Goal: Task Accomplishment & Management: Manage account settings

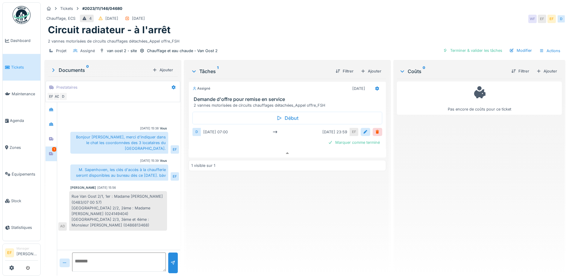
scroll to position [6, 0]
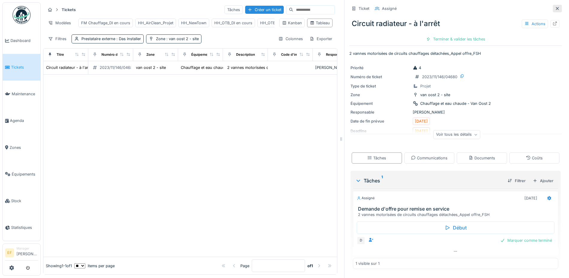
click at [555, 9] on icon at bounding box center [557, 9] width 5 height 4
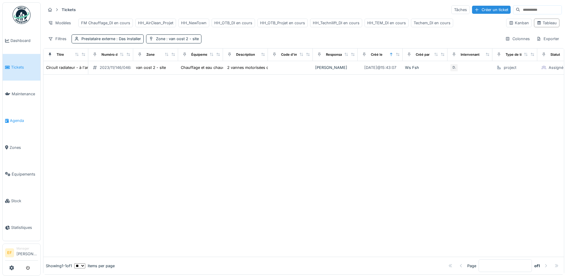
click at [10, 118] on span "Agenda" at bounding box center [24, 121] width 28 height 6
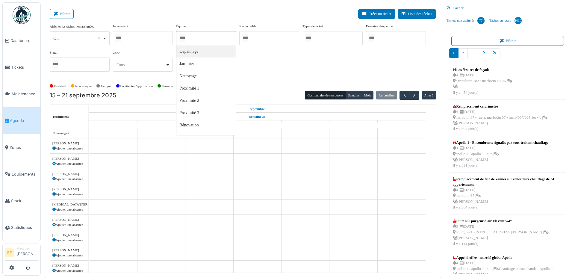
click at [185, 37] on input "Tous" at bounding box center [182, 38] width 6 height 9
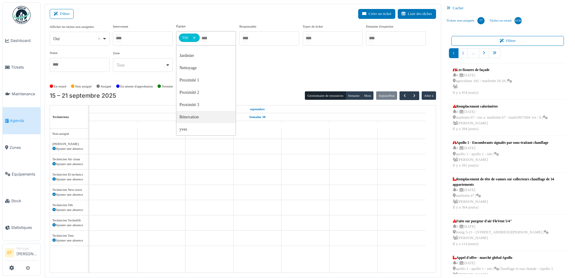
scroll to position [8, 0]
click at [283, 67] on div "Afficher les tâches non assignées *** Oui Remove item Oui Non Intervenant Abdel…" at bounding box center [243, 50] width 386 height 53
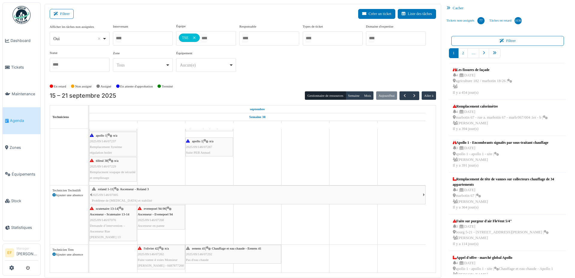
scroll to position [1, 0]
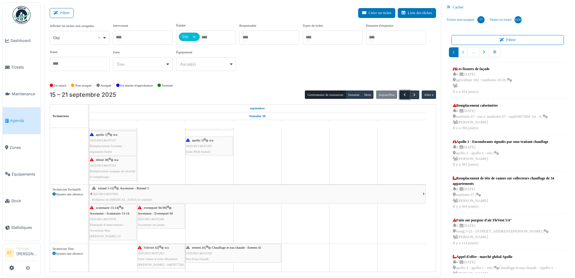
click at [402, 94] on span "button" at bounding box center [404, 94] width 5 height 5
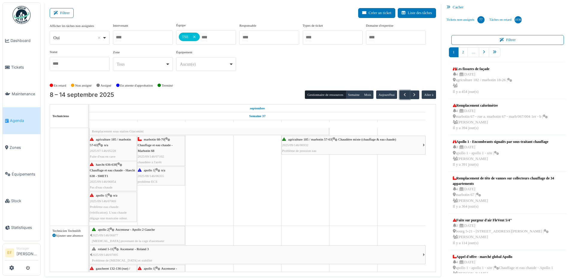
scroll to position [208, 0]
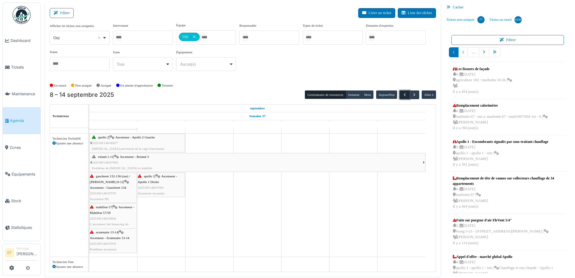
click at [402, 93] on span "button" at bounding box center [404, 94] width 5 height 5
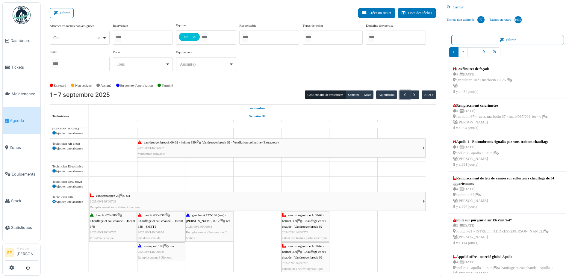
scroll to position [163, 0]
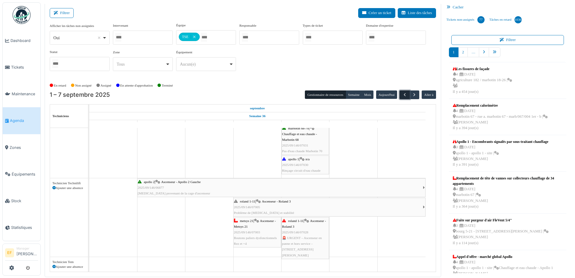
click at [402, 94] on span "button" at bounding box center [404, 94] width 5 height 5
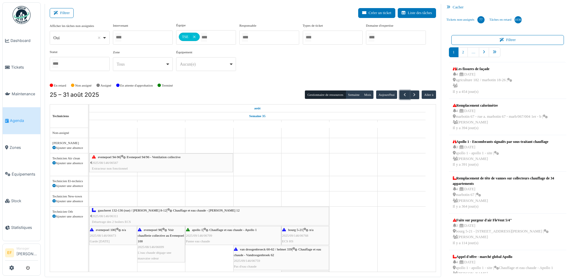
scroll to position [92, 0]
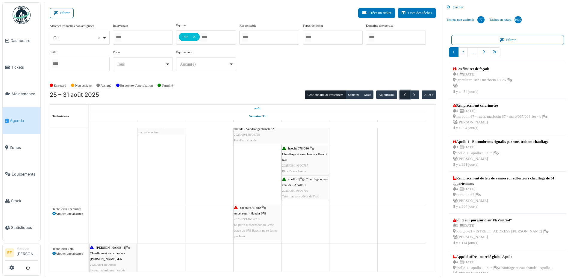
click at [402, 94] on span "button" at bounding box center [404, 94] width 5 height 5
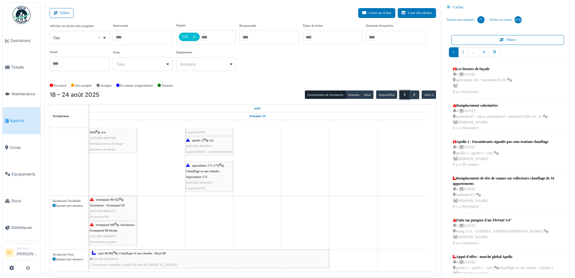
click at [402, 93] on span "button" at bounding box center [404, 94] width 5 height 5
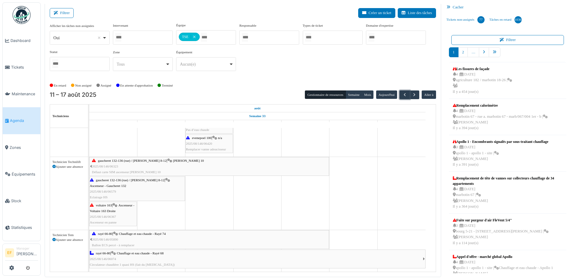
scroll to position [127, 0]
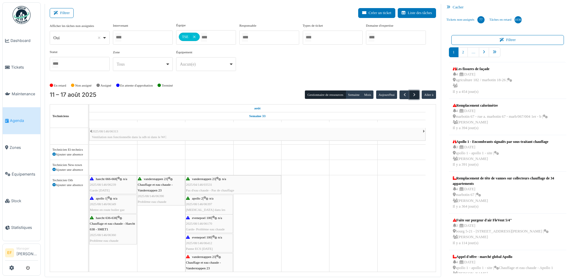
click at [412, 94] on span "button" at bounding box center [414, 94] width 5 height 5
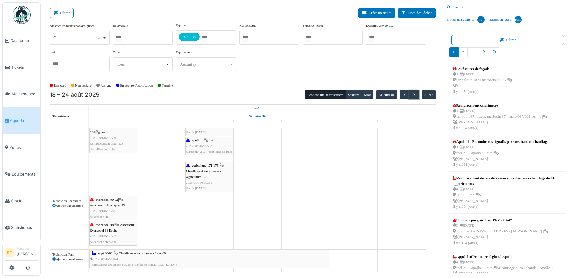
click at [119, 257] on div "rayé 66-80 | Chauffage et eau chaude - Rayé 68 2025/08/146/06074 Circulateur ch…" at bounding box center [210, 258] width 237 height 17
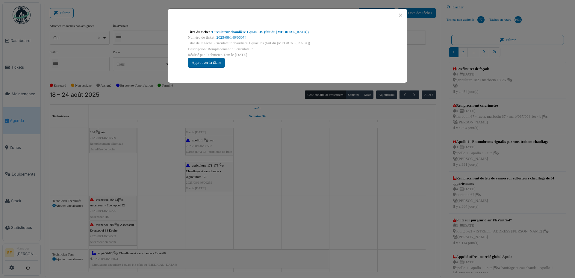
click at [198, 66] on div "Approuver la tâche" at bounding box center [206, 63] width 37 height 10
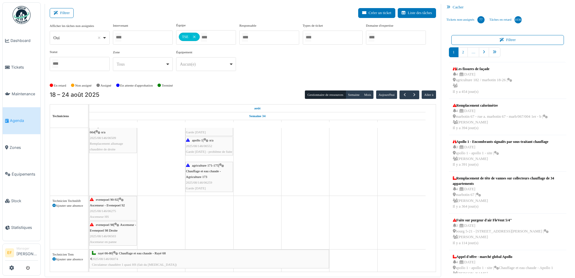
click at [127, 253] on span "Chauffage et eau chaude - Rayé 68" at bounding box center [142, 253] width 47 height 4
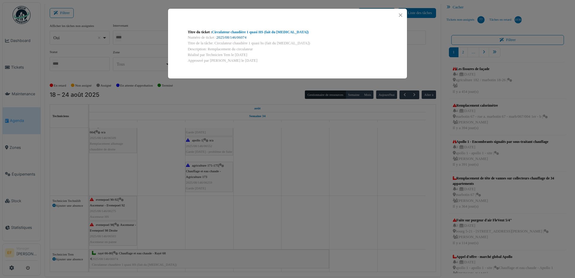
click at [235, 37] on link "2025/08/146/06074" at bounding box center [232, 37] width 30 height 4
click at [400, 15] on button "Close" at bounding box center [401, 15] width 8 height 8
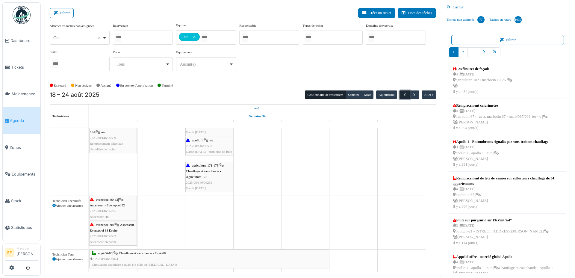
click at [402, 93] on span "button" at bounding box center [404, 94] width 5 height 5
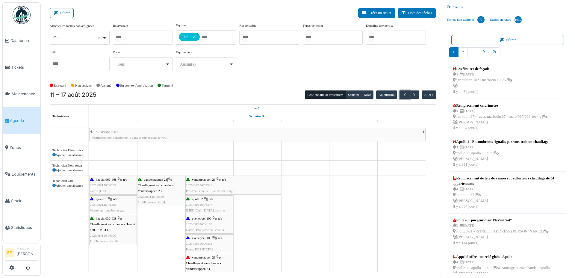
scroll to position [201, 0]
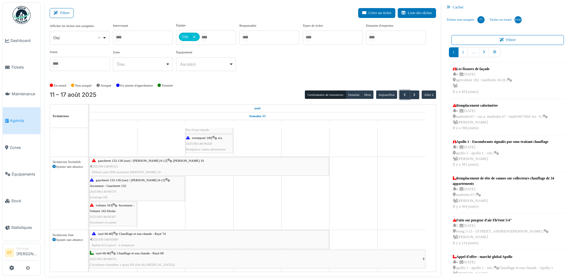
click at [117, 233] on icon at bounding box center [115, 234] width 5 height 4
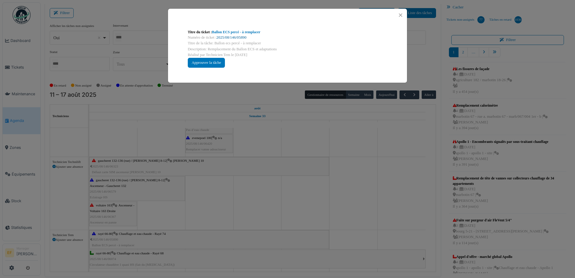
click at [231, 37] on link "2025/08/146/05890" at bounding box center [232, 37] width 30 height 4
click at [400, 15] on button "Close" at bounding box center [401, 15] width 8 height 8
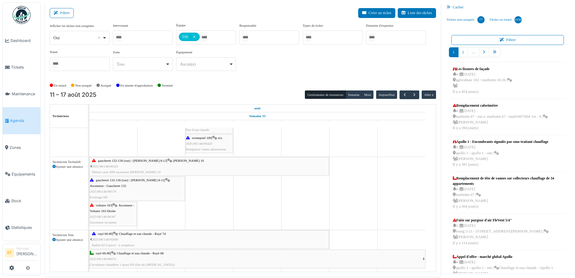
click at [143, 238] on div "rayé 66-80 | Chauffage et eau chaude - Rayé 74 2025/08/146/05890 Ballon ECS per…" at bounding box center [210, 239] width 237 height 17
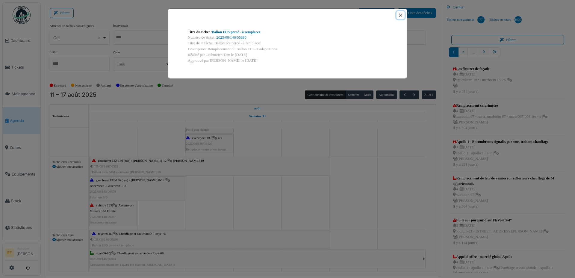
click at [401, 16] on button "Close" at bounding box center [401, 15] width 8 height 8
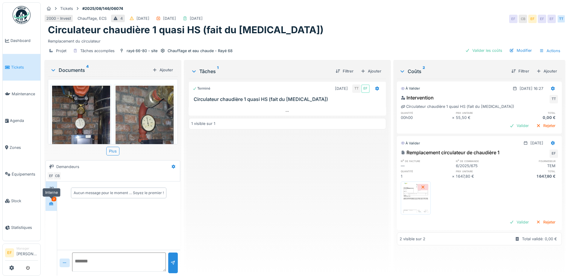
click at [50, 204] on icon at bounding box center [51, 203] width 4 height 3
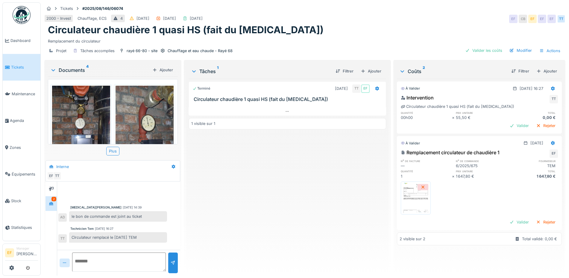
click at [256, 224] on div "Terminé 22/08/2025 TT EF Circulateur chaudière 1 quasi HS (fait du bruit) 1 vis…" at bounding box center [288, 175] width 198 height 192
click at [93, 257] on textarea at bounding box center [119, 262] width 94 height 19
click at [47, 187] on div at bounding box center [51, 188] width 9 height 7
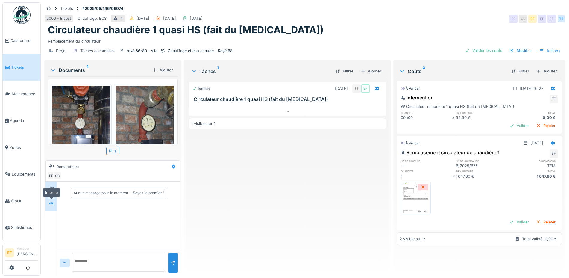
click at [48, 202] on div at bounding box center [51, 203] width 9 height 7
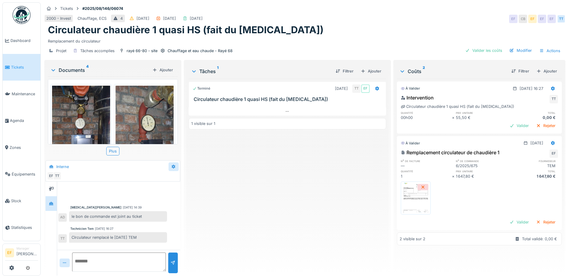
click at [172, 167] on icon at bounding box center [173, 167] width 5 height 4
click at [184, 180] on div "Modifier" at bounding box center [197, 180] width 56 height 9
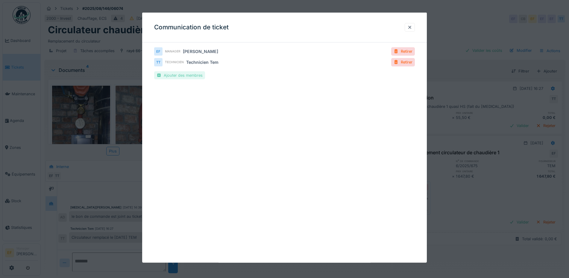
click at [191, 75] on div "Ajouter des membres" at bounding box center [179, 75] width 51 height 8
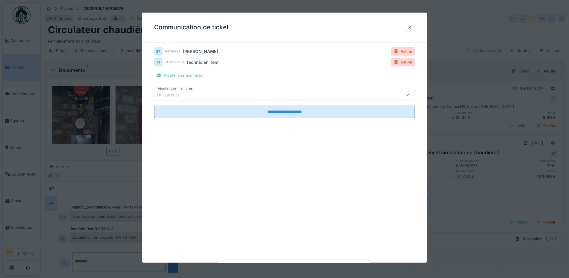
click at [184, 94] on div "Utilisateurs" at bounding box center [172, 95] width 31 height 7
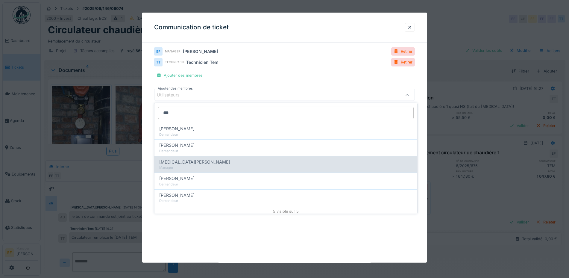
type input "***"
click at [172, 163] on span "Alexia Debie" at bounding box center [194, 162] width 71 height 7
type input "****"
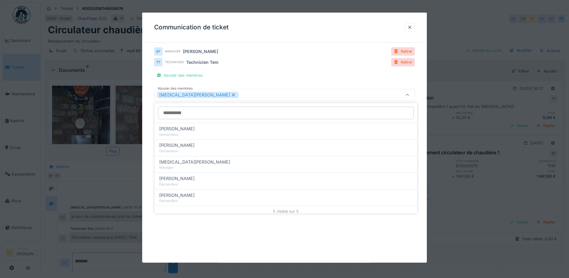
click at [232, 93] on div "Alexia Debie" at bounding box center [269, 95] width 225 height 7
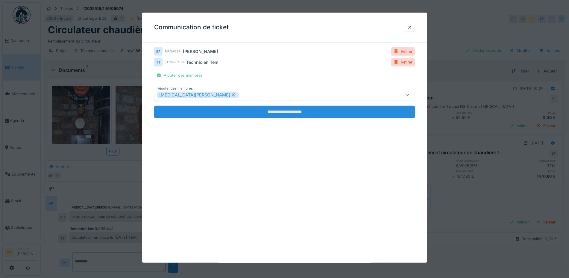
click at [297, 111] on input "**********" at bounding box center [284, 112] width 261 height 13
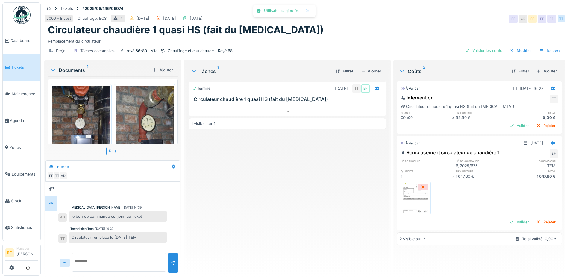
click at [93, 264] on textarea at bounding box center [119, 262] width 94 height 19
click at [111, 261] on textarea "**********" at bounding box center [119, 262] width 94 height 19
click at [146, 267] on textarea "**********" at bounding box center [119, 262] width 94 height 19
type textarea "**********"
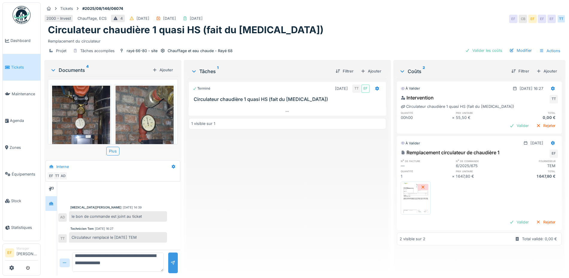
click at [171, 260] on div at bounding box center [173, 263] width 5 height 6
click at [269, 235] on div "Terminé 22/08/2025 TT EF Circulateur chaudière 1 quasi HS (fait du bruit) 1 vis…" at bounding box center [288, 175] width 198 height 192
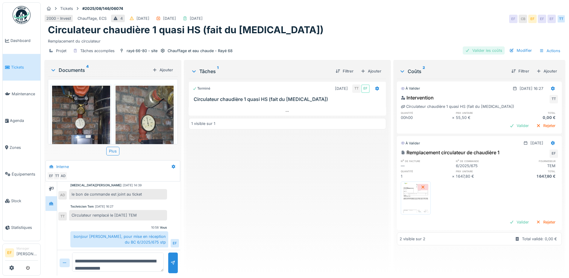
click at [486, 50] on div "Valider les coûts" at bounding box center [484, 50] width 42 height 8
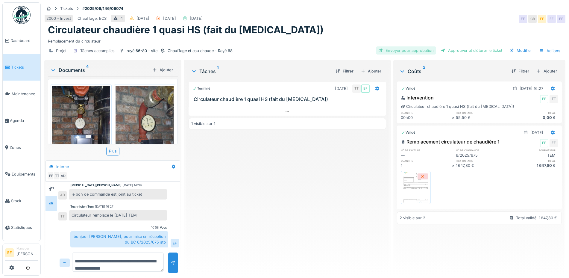
click at [421, 49] on div "Envoyer pour approbation" at bounding box center [406, 50] width 60 height 8
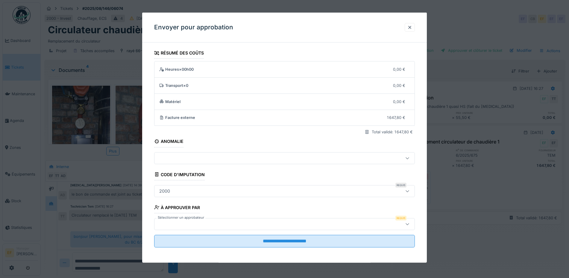
click at [180, 224] on div at bounding box center [269, 224] width 225 height 7
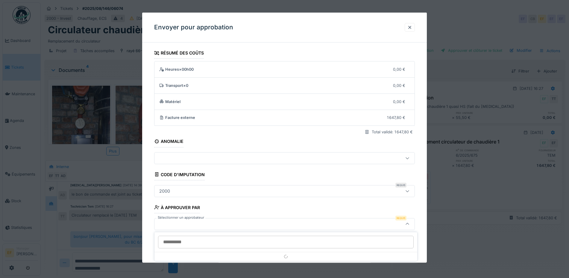
scroll to position [1, 0]
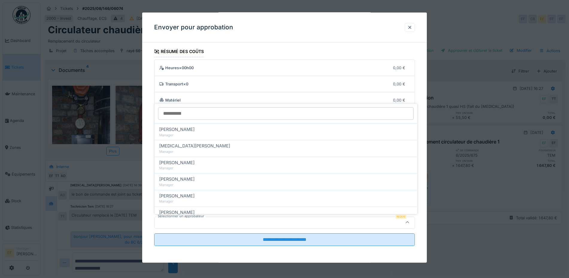
click at [191, 114] on input "Sélectionner un approbateur" at bounding box center [286, 113] width 256 height 13
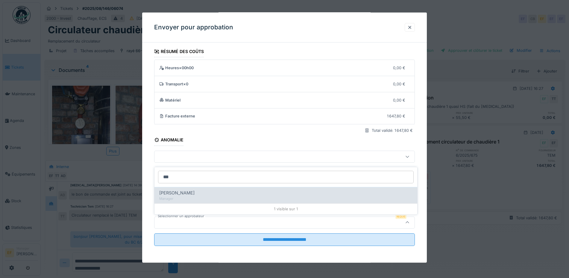
type input "***"
click at [190, 191] on div "[PERSON_NAME]" at bounding box center [285, 193] width 253 height 7
type input "****"
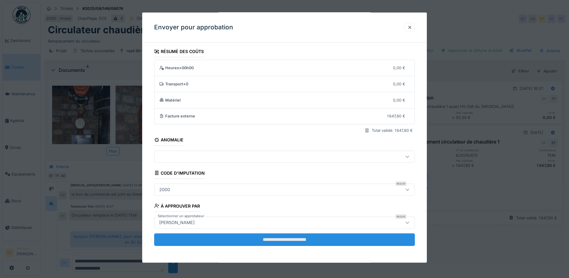
click at [270, 240] on input "**********" at bounding box center [284, 239] width 261 height 13
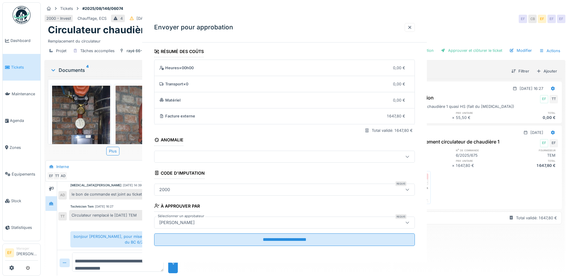
scroll to position [0, 0]
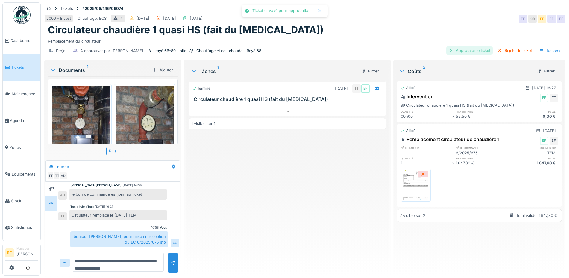
click at [464, 52] on div "Approuver le ticket" at bounding box center [470, 50] width 46 height 8
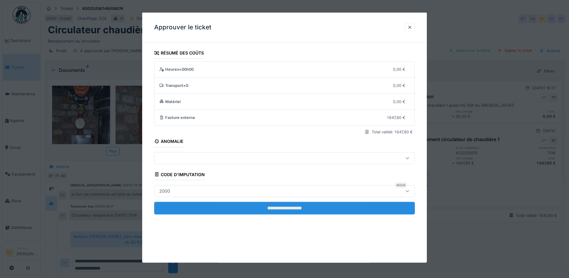
click at [270, 205] on input "**********" at bounding box center [284, 208] width 261 height 13
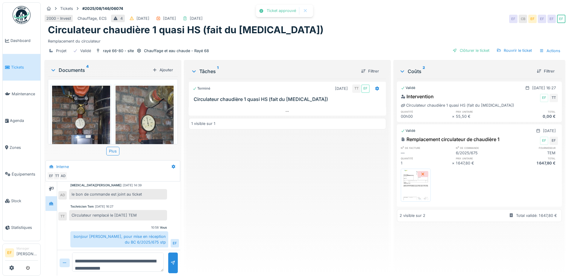
click at [458, 51] on div "Clôturer le ticket" at bounding box center [471, 50] width 42 height 8
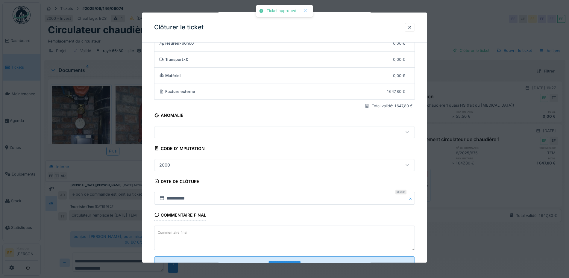
scroll to position [49, 0]
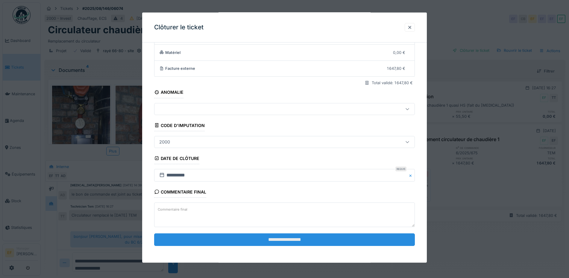
click at [277, 235] on input "**********" at bounding box center [284, 239] width 261 height 13
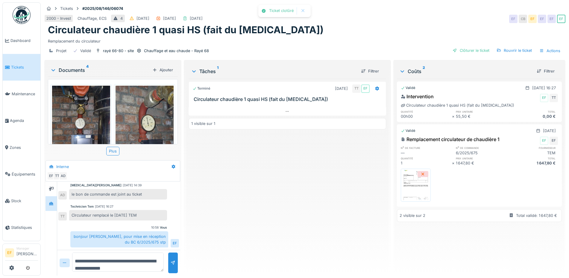
scroll to position [32, 0]
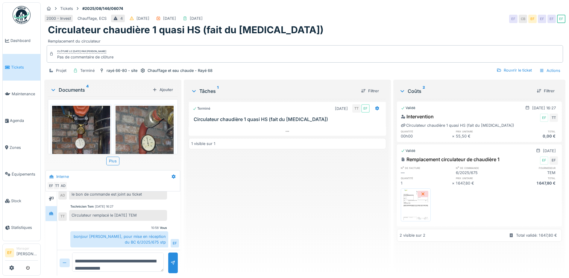
drag, startPoint x: 309, startPoint y: 24, endPoint x: 307, endPoint y: 21, distance: 3.4
click at [309, 22] on div "2000 - Invest Chauffage, ECS 4 22/08/2025 22/08/2025 22/08/2025 EF CB EF EF EF …" at bounding box center [304, 18] width 521 height 11
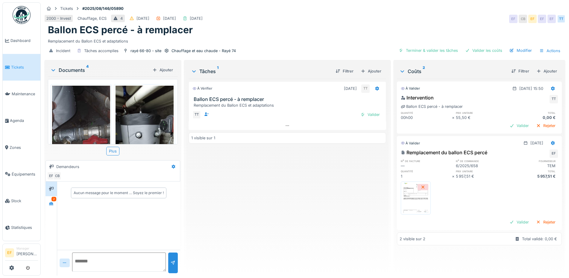
scroll to position [6, 0]
click at [48, 200] on div at bounding box center [51, 203] width 9 height 7
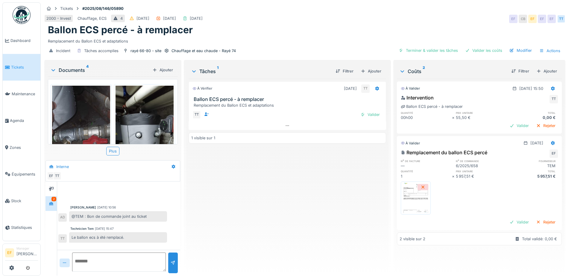
click at [101, 255] on textarea at bounding box center [119, 262] width 94 height 19
click at [173, 165] on icon at bounding box center [173, 167] width 5 height 4
click at [187, 176] on div "Modifier" at bounding box center [197, 180] width 56 height 9
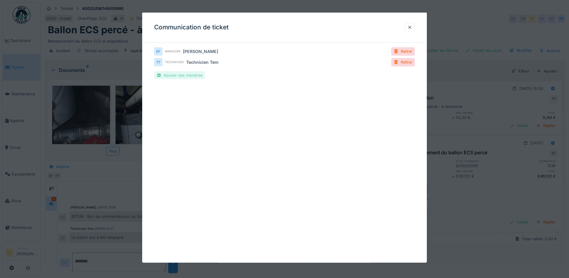
click at [184, 74] on div "Ajouter des membres" at bounding box center [179, 75] width 51 height 8
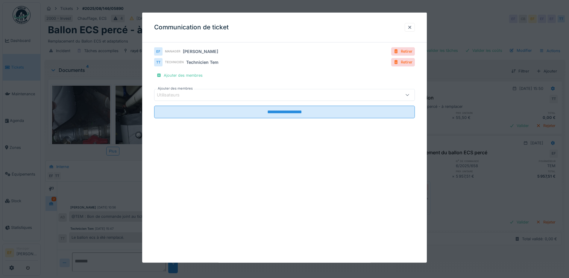
click at [177, 94] on div "Utilisateurs" at bounding box center [172, 95] width 31 height 7
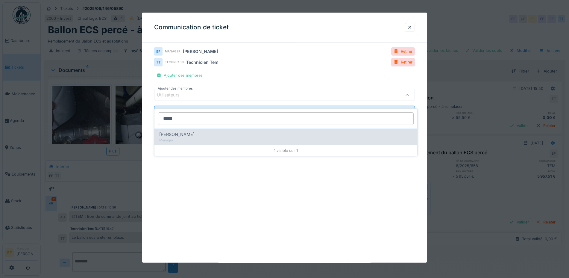
type input "*****"
click at [187, 131] on div "Alexia Debie" at bounding box center [285, 134] width 253 height 7
type input "****"
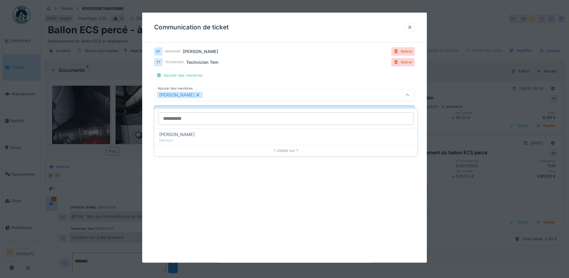
click at [311, 95] on div "Alexia Debie" at bounding box center [269, 95] width 225 height 7
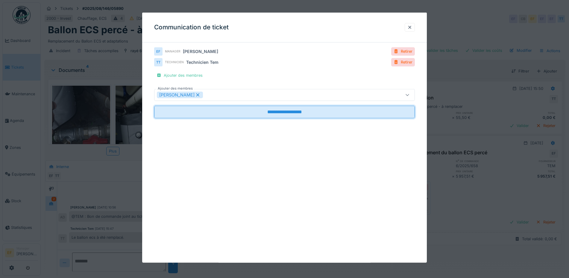
click at [285, 113] on input "**********" at bounding box center [284, 112] width 261 height 13
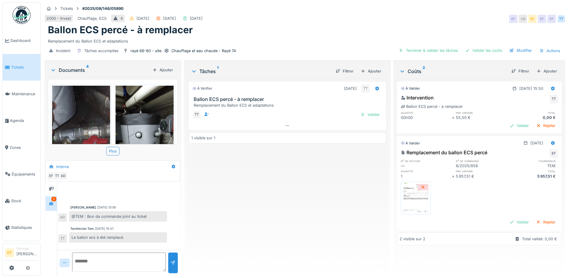
click at [99, 253] on textarea at bounding box center [119, 262] width 94 height 19
type textarea "*"
type textarea "**********"
click at [172, 260] on div at bounding box center [173, 263] width 5 height 6
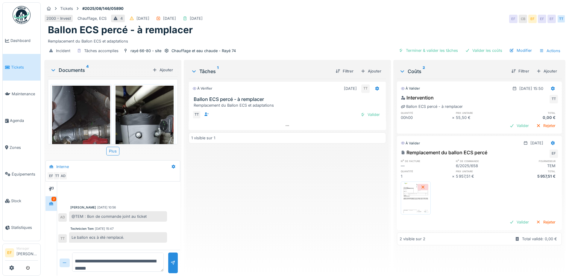
scroll to position [22, 0]
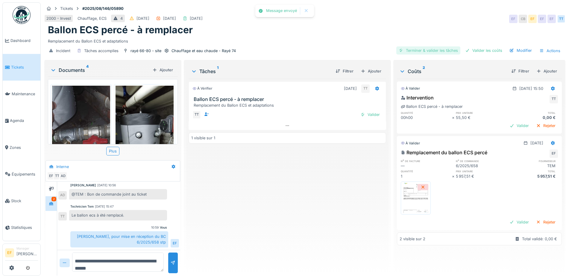
click at [421, 46] on div "Terminer & valider les tâches" at bounding box center [429, 50] width 64 height 8
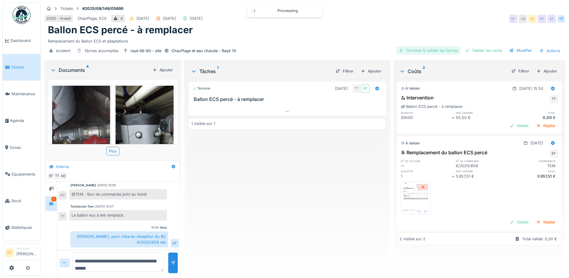
click at [430, 46] on div "Terminer & valider les tâches" at bounding box center [429, 50] width 64 height 8
click at [474, 46] on div "Valider les coûts" at bounding box center [484, 50] width 42 height 8
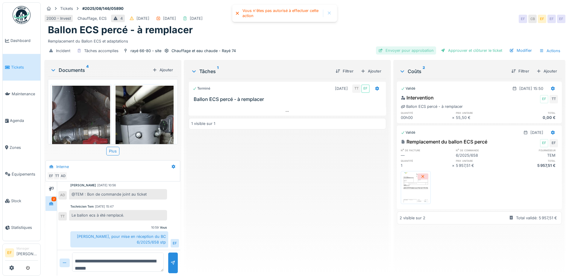
click at [409, 46] on div "Envoyer pour approbation" at bounding box center [406, 50] width 60 height 8
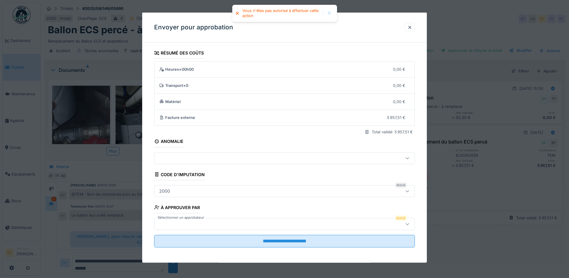
click at [177, 223] on div at bounding box center [269, 224] width 225 height 7
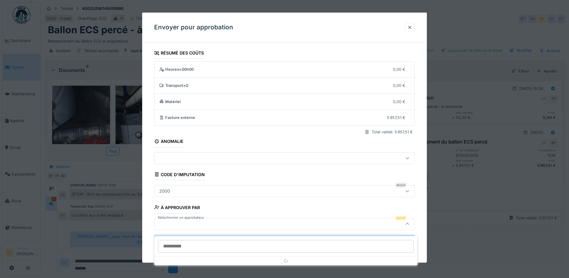
scroll to position [1, 0]
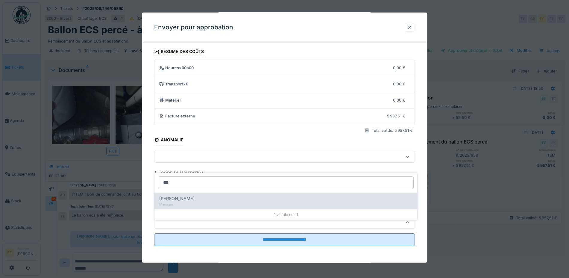
type input "***"
click at [202, 195] on div "[PERSON_NAME]" at bounding box center [285, 198] width 253 height 7
type input "****"
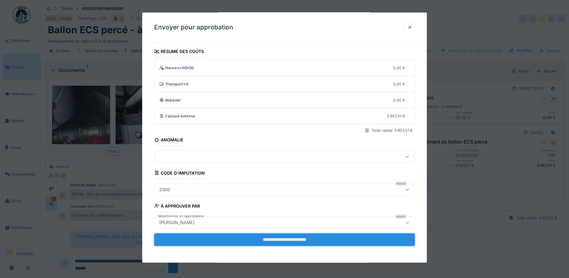
click at [289, 242] on input "**********" at bounding box center [284, 239] width 261 height 13
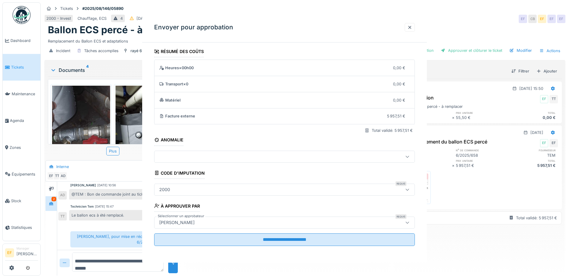
scroll to position [0, 0]
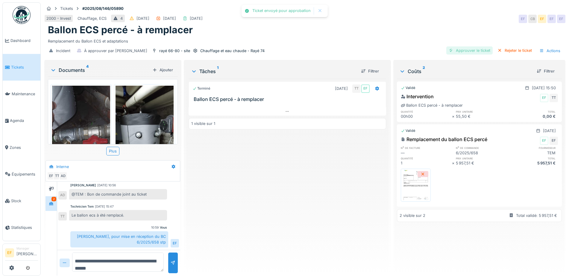
click at [468, 46] on div "Approuver le ticket" at bounding box center [470, 50] width 46 height 8
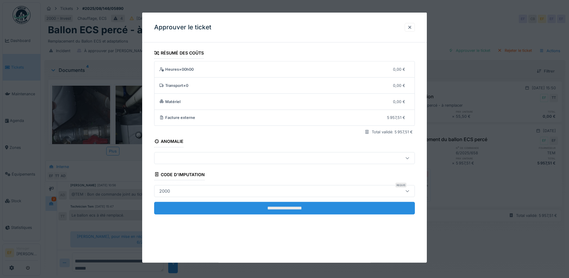
click at [288, 209] on input "**********" at bounding box center [284, 208] width 261 height 13
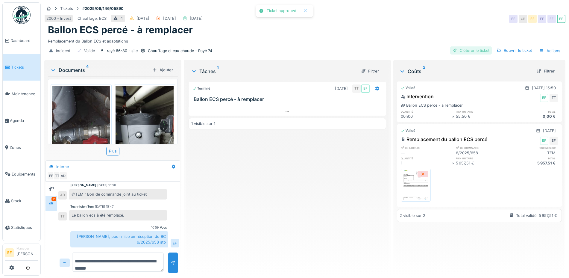
click at [464, 46] on div "Clôturer le ticket" at bounding box center [471, 50] width 42 height 8
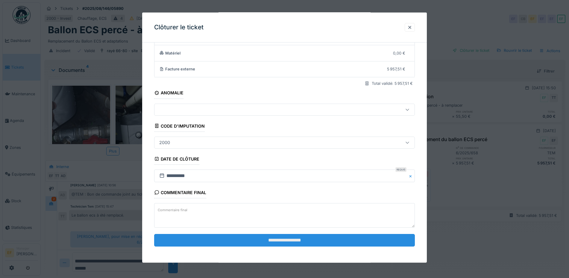
scroll to position [49, 0]
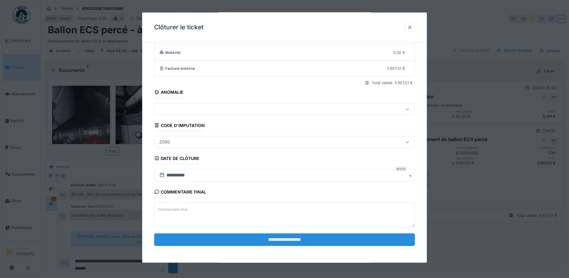
click at [292, 239] on input "**********" at bounding box center [284, 239] width 261 height 13
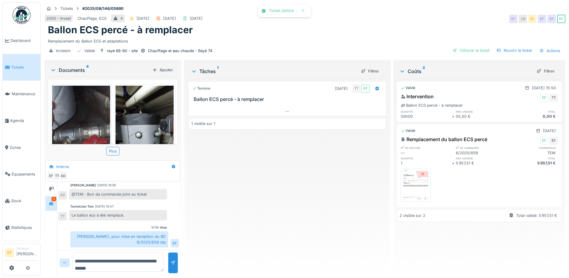
scroll to position [32, 0]
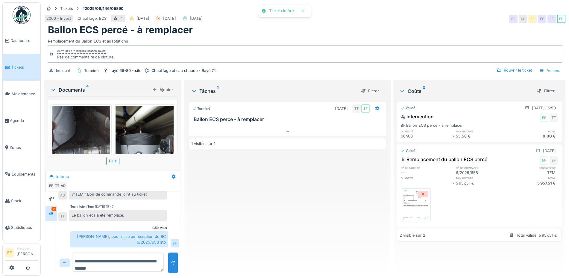
click at [451, 25] on div "Ballon ECS percé - à remplacer" at bounding box center [305, 29] width 514 height 11
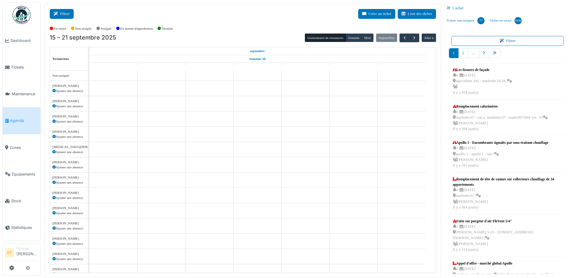
click at [64, 10] on button "Filtrer" at bounding box center [62, 14] width 24 height 10
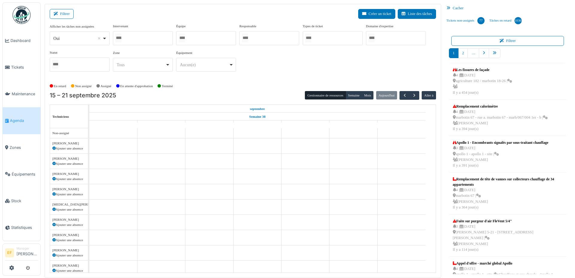
click at [199, 34] on div at bounding box center [206, 38] width 60 height 14
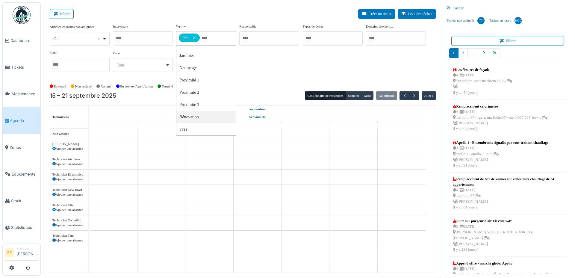
scroll to position [8, 0]
click at [270, 66] on div "Afficher les tâches non assignées *** Oui Remove item Oui Non Intervenant Abdel…" at bounding box center [243, 50] width 386 height 53
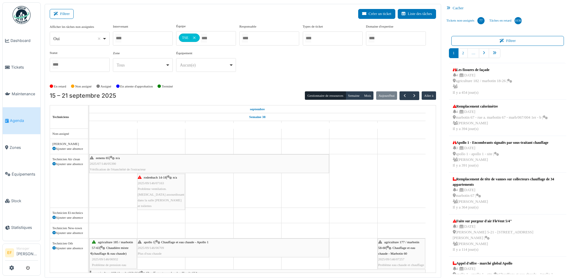
scroll to position [207, 0]
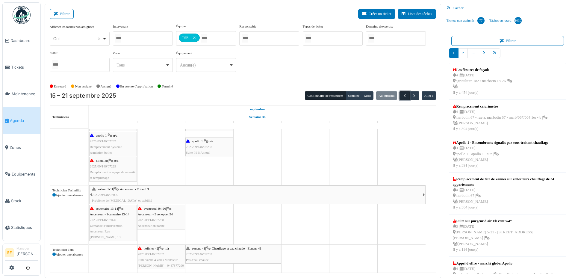
click at [402, 94] on span "button" at bounding box center [404, 95] width 5 height 5
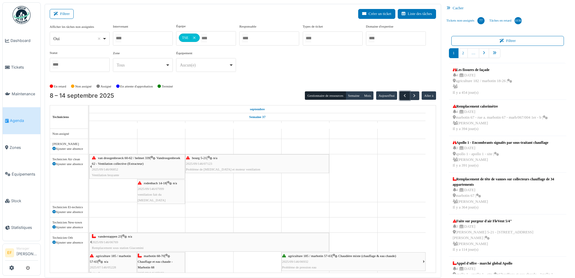
click at [402, 94] on span "button" at bounding box center [404, 95] width 5 height 5
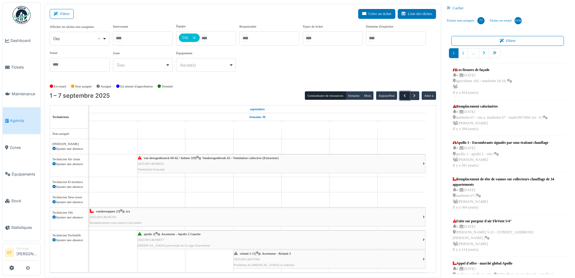
click at [402, 94] on span "button" at bounding box center [404, 95] width 5 height 5
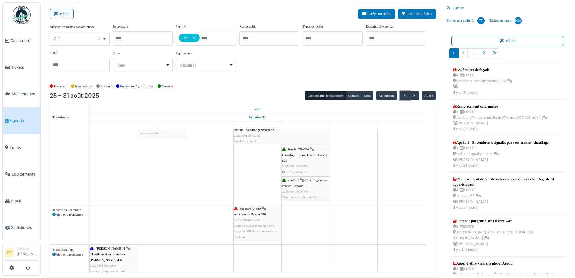
scroll to position [1, 0]
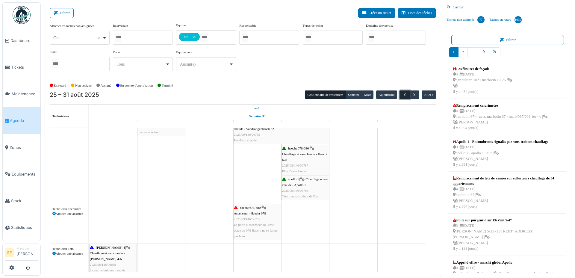
click at [402, 94] on span "button" at bounding box center [404, 94] width 5 height 5
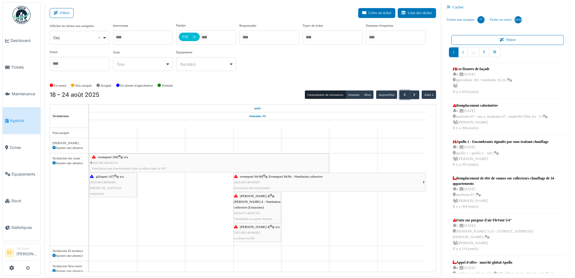
scroll to position [215, 0]
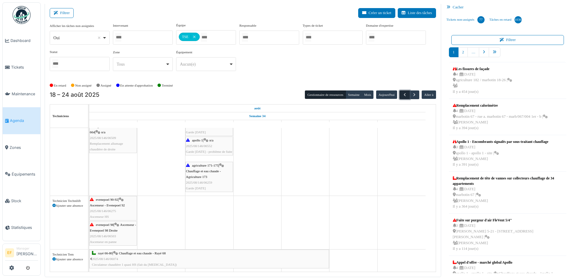
click at [402, 94] on span "button" at bounding box center [404, 94] width 5 height 5
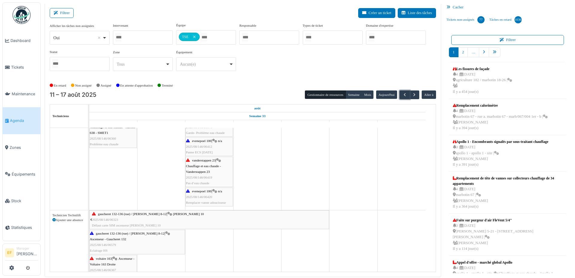
scroll to position [201, 0]
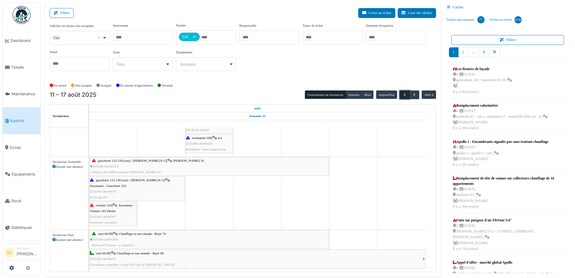
click at [402, 93] on span "button" at bounding box center [404, 94] width 5 height 5
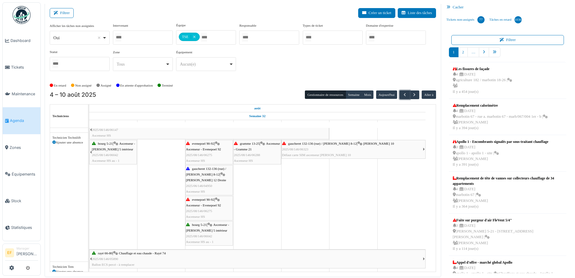
scroll to position [252, 0]
click at [402, 94] on span "button" at bounding box center [404, 94] width 5 height 5
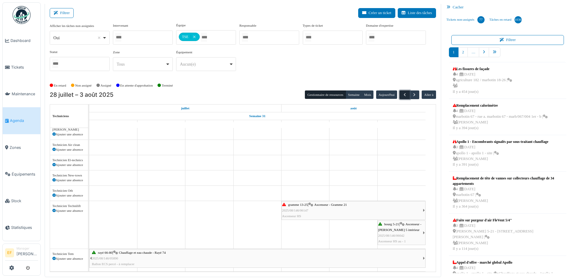
scroll to position [0, 0]
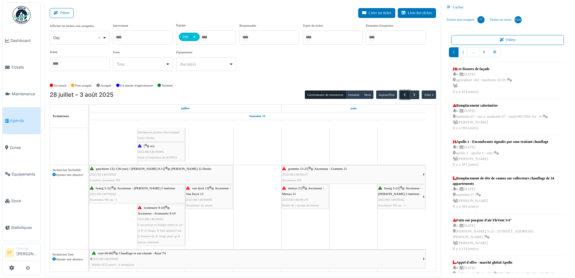
click at [402, 94] on span "button" at bounding box center [404, 94] width 5 height 5
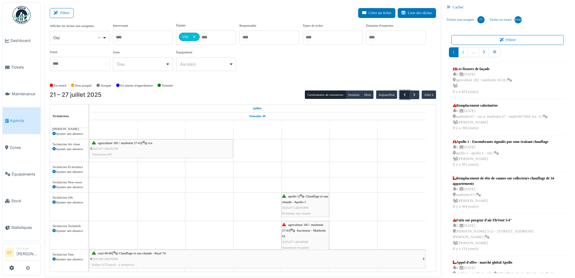
click at [402, 92] on span "button" at bounding box center [404, 94] width 5 height 5
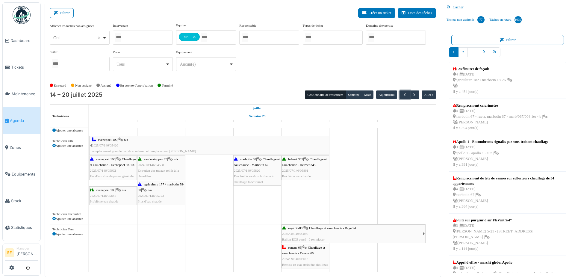
click at [298, 248] on span "eenens 65" at bounding box center [294, 248] width 13 height 4
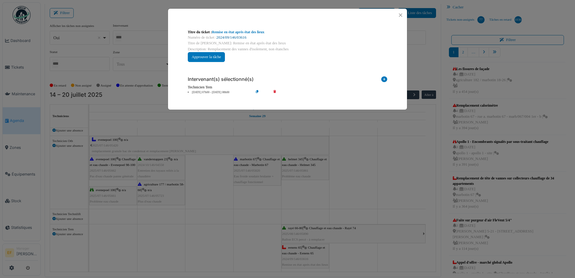
click at [232, 35] on link "2024/09/146/03616" at bounding box center [232, 37] width 30 height 4
click at [402, 13] on button "Close" at bounding box center [401, 15] width 8 height 8
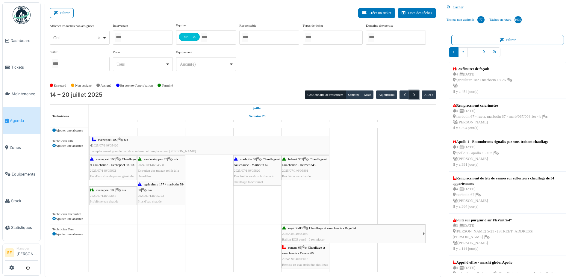
click at [412, 94] on span "button" at bounding box center [414, 94] width 5 height 5
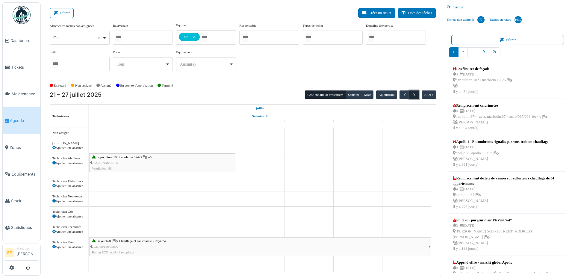
click at [412, 94] on span "button" at bounding box center [414, 94] width 5 height 5
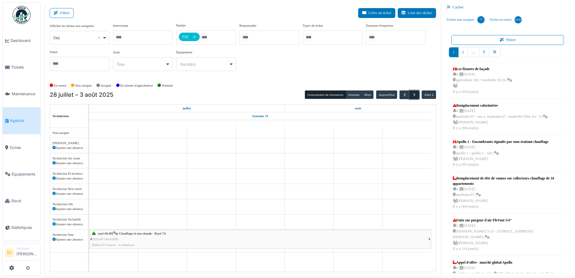
click at [412, 94] on span "button" at bounding box center [414, 94] width 5 height 5
click at [412, 93] on span "button" at bounding box center [414, 94] width 5 height 5
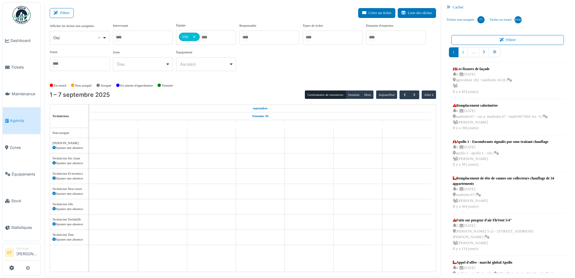
click at [294, 67] on div "Afficher les tâches non assignées *** Oui Remove item Oui Non Intervenant Abdel…" at bounding box center [243, 49] width 386 height 53
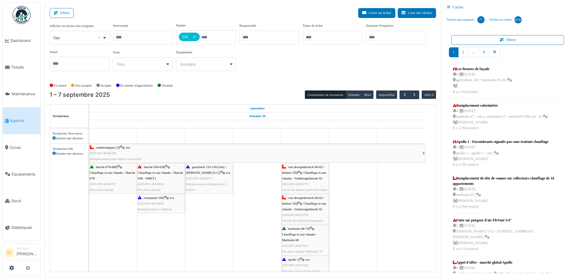
scroll to position [163, 0]
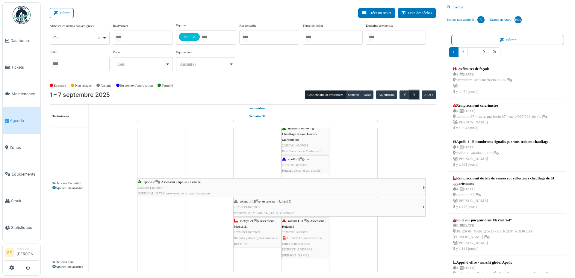
click at [412, 94] on span "button" at bounding box center [414, 94] width 5 height 5
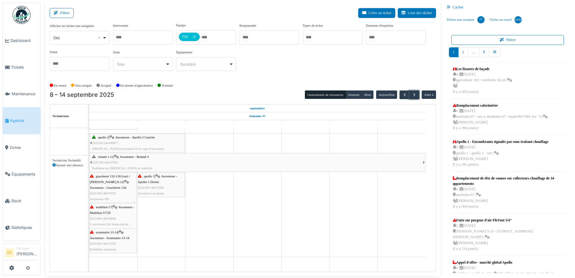
scroll to position [208, 0]
click at [412, 96] on span "button" at bounding box center [414, 94] width 5 height 5
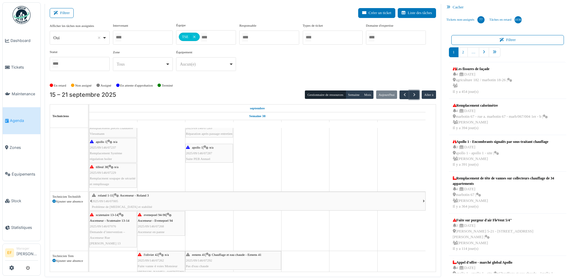
scroll to position [207, 0]
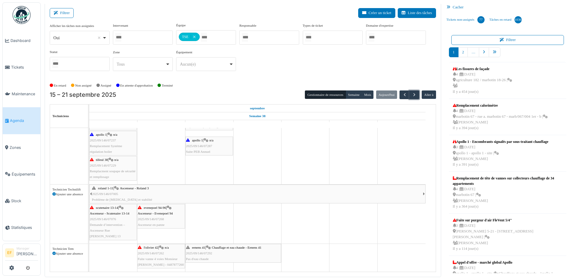
click at [161, 254] on span "2025/09/146/07262" at bounding box center [151, 253] width 26 height 4
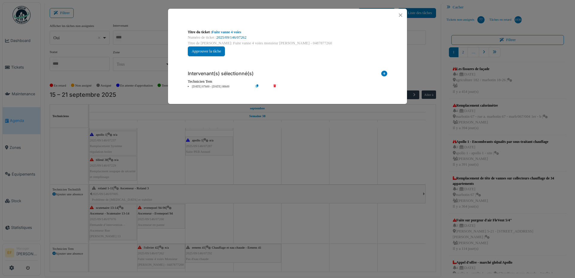
click at [232, 37] on link "2025/09/146/07262" at bounding box center [232, 37] width 30 height 4
click at [400, 13] on button "Close" at bounding box center [401, 15] width 8 height 8
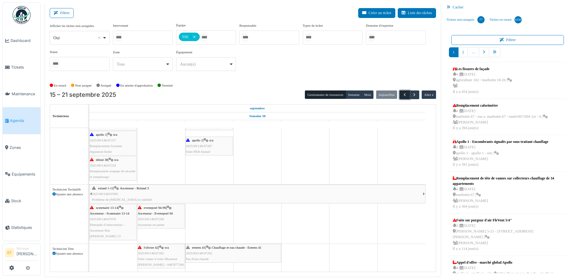
click at [402, 94] on span "button" at bounding box center [404, 94] width 5 height 5
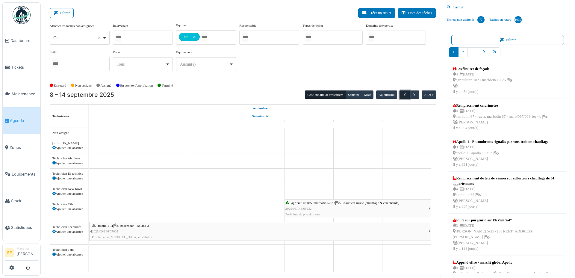
click at [402, 94] on span "button" at bounding box center [404, 94] width 5 height 5
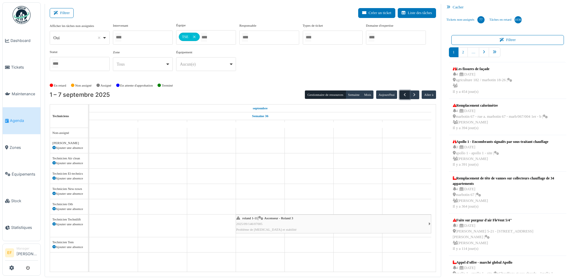
click at [402, 94] on span "button" at bounding box center [404, 94] width 5 height 5
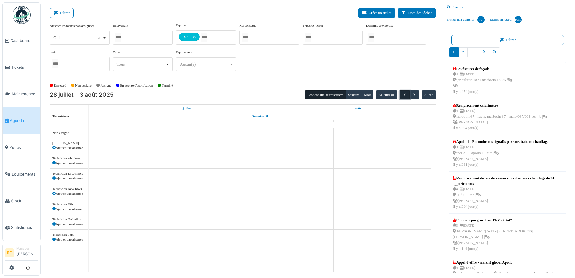
click at [402, 94] on span "button" at bounding box center [404, 94] width 5 height 5
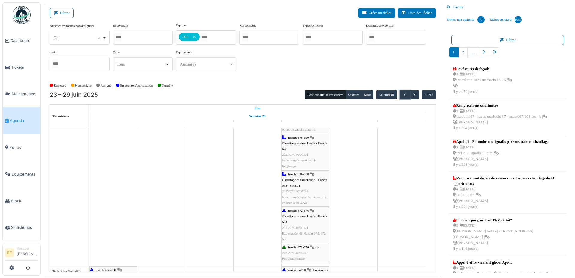
scroll to position [434, 0]
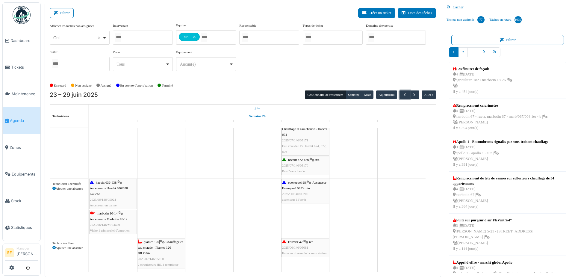
click at [291, 247] on span "2025/06/146/05081" at bounding box center [295, 248] width 26 height 4
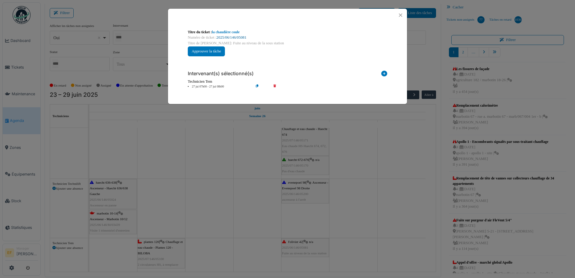
click at [241, 39] on link "2025/06/146/05081" at bounding box center [232, 37] width 30 height 4
click at [400, 15] on button "Close" at bounding box center [401, 15] width 8 height 8
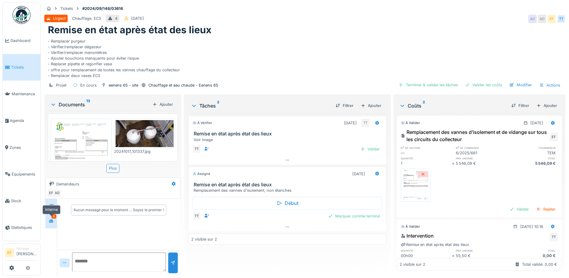
click at [52, 222] on icon at bounding box center [51, 220] width 4 height 3
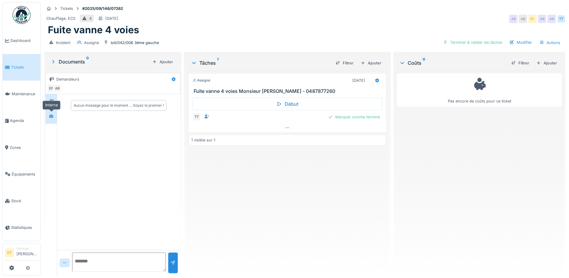
click at [52, 117] on icon at bounding box center [51, 115] width 4 height 3
click at [249, 36] on div "Incident Assigné loli/042/006 3ème gauche Terminer & valider les tâches Modifie…" at bounding box center [304, 42] width 521 height 13
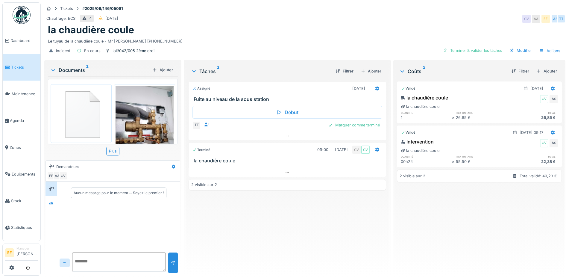
click at [176, 47] on div "Incident En cours loli/042/005 2ème droit Terminer & valider les tâches Modifie…" at bounding box center [304, 50] width 521 height 13
